Goal: Find specific page/section: Find specific page/section

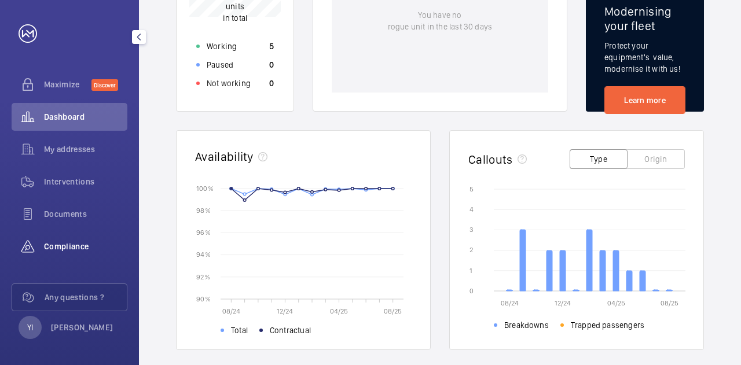
scroll to position [5, 0]
click at [75, 215] on span "Documents" at bounding box center [85, 213] width 83 height 12
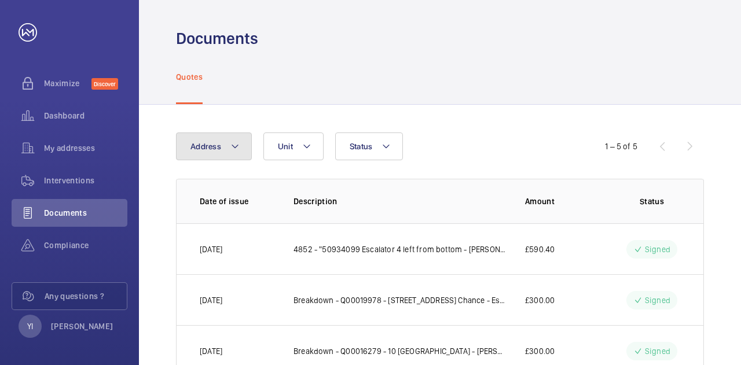
click at [230, 144] on mat-icon at bounding box center [234, 147] width 9 height 14
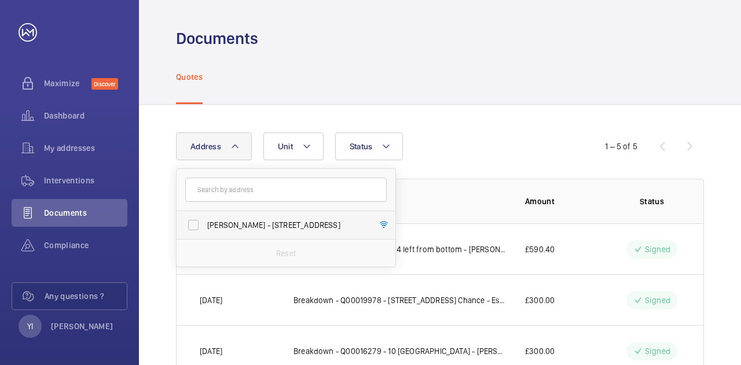
click at [246, 221] on span "[PERSON_NAME] - [STREET_ADDRESS]" at bounding box center [286, 225] width 159 height 12
click at [205, 221] on input "[PERSON_NAME] - [STREET_ADDRESS]" at bounding box center [193, 225] width 23 height 23
checkbox input "true"
click at [518, 134] on div "Address [STREET_ADDRESS][PERSON_NAME] Reset Unit Status" at bounding box center [370, 147] width 389 height 28
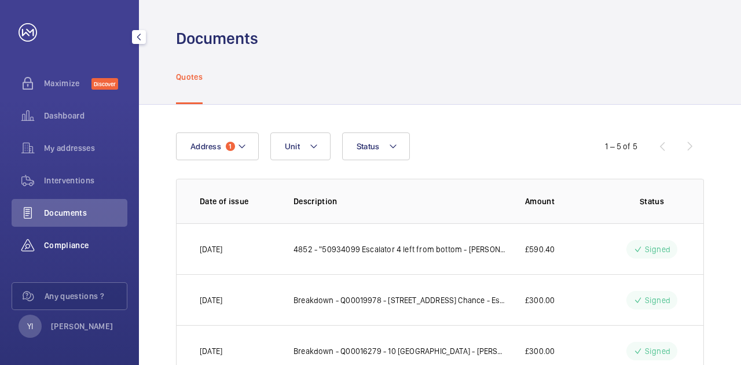
click at [69, 240] on span "Compliance" at bounding box center [85, 246] width 83 height 12
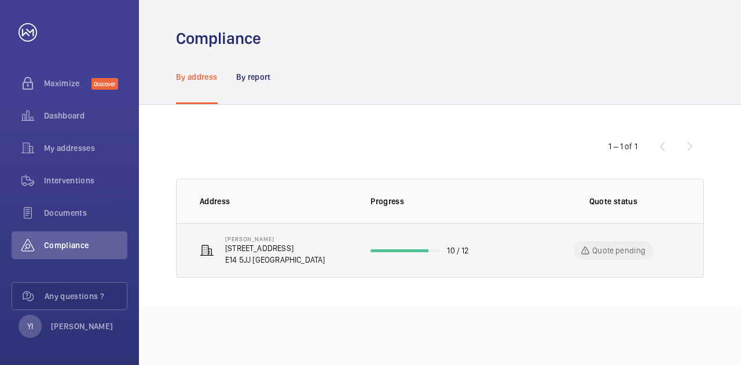
click at [250, 251] on p "[STREET_ADDRESS]" at bounding box center [275, 249] width 100 height 12
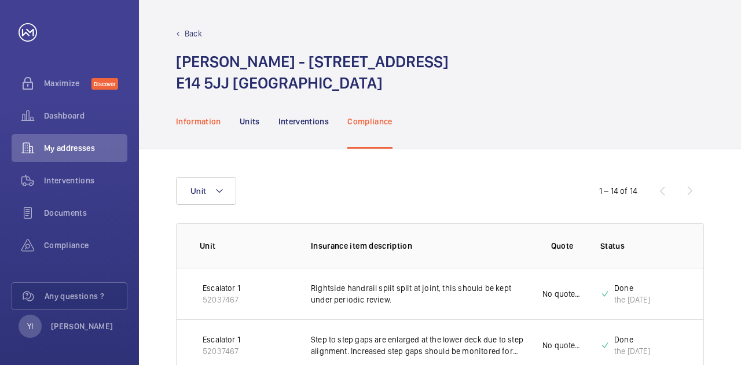
click at [201, 123] on p "Information" at bounding box center [198, 122] width 45 height 12
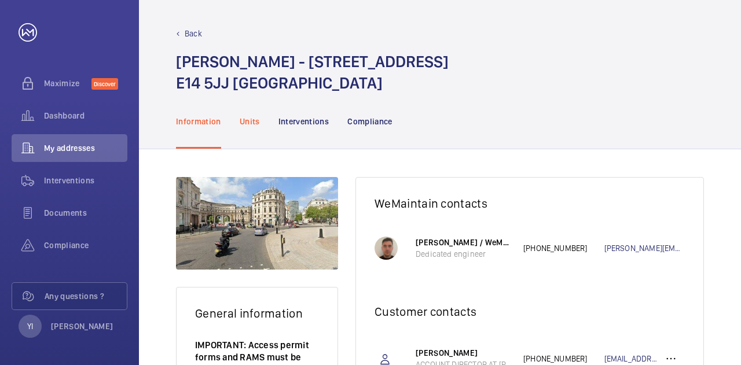
click at [247, 123] on p "Units" at bounding box center [250, 122] width 20 height 12
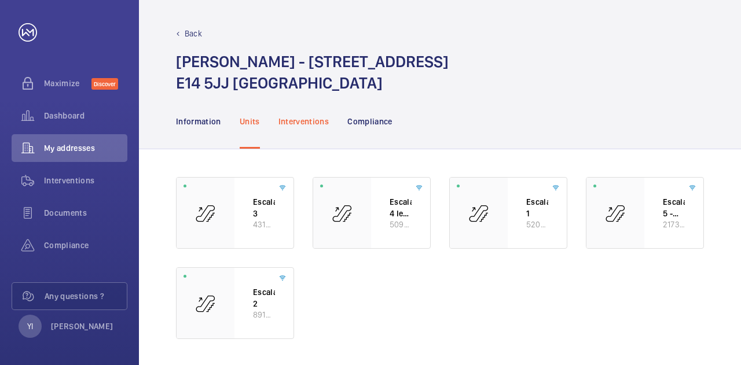
click at [289, 113] on div "Interventions" at bounding box center [303, 121] width 51 height 55
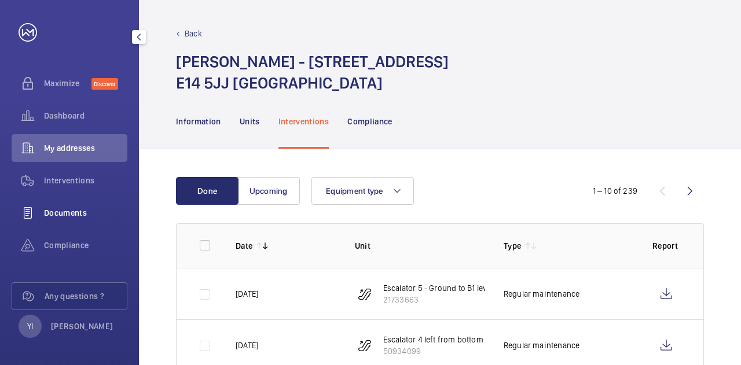
click at [72, 210] on span "Documents" at bounding box center [85, 213] width 83 height 12
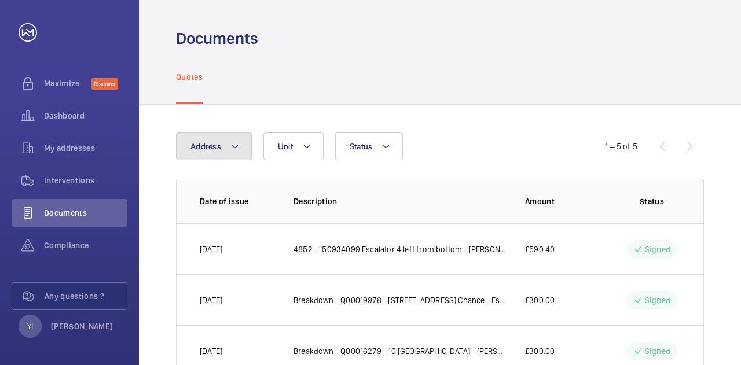
click at [238, 149] on mat-icon at bounding box center [234, 147] width 9 height 14
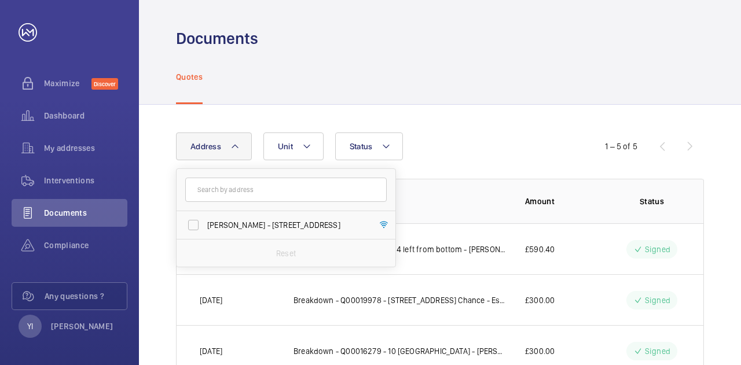
click at [238, 149] on mat-icon at bounding box center [234, 147] width 9 height 14
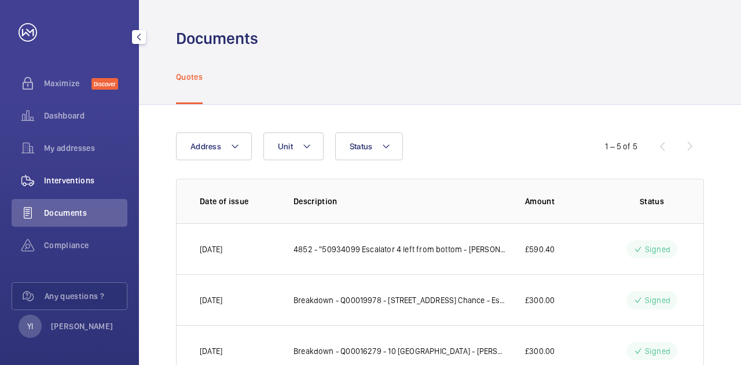
click at [75, 178] on span "Interventions" at bounding box center [85, 181] width 83 height 12
